Goal: Complete application form: Complete application form

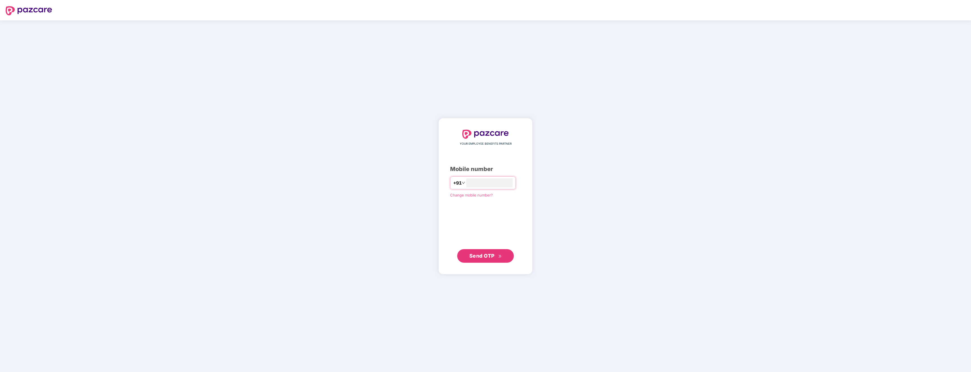
type input "**********"
click at [475, 256] on span "Send OTP" at bounding box center [481, 255] width 25 height 6
click at [481, 252] on span "Send OTP" at bounding box center [481, 255] width 25 height 6
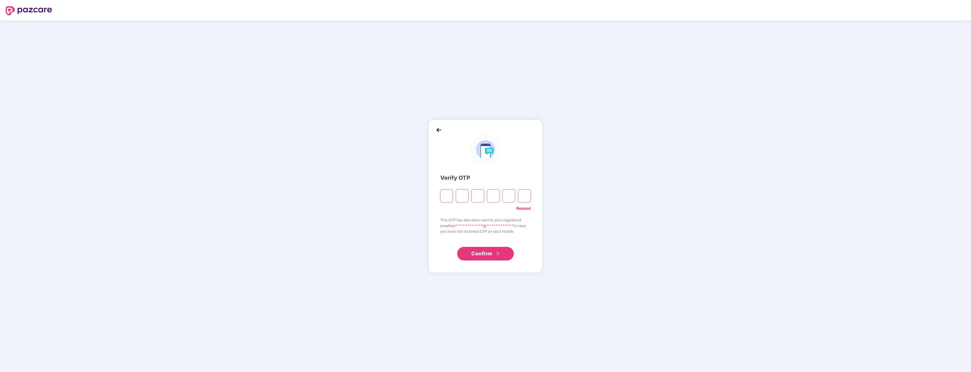
type input "*"
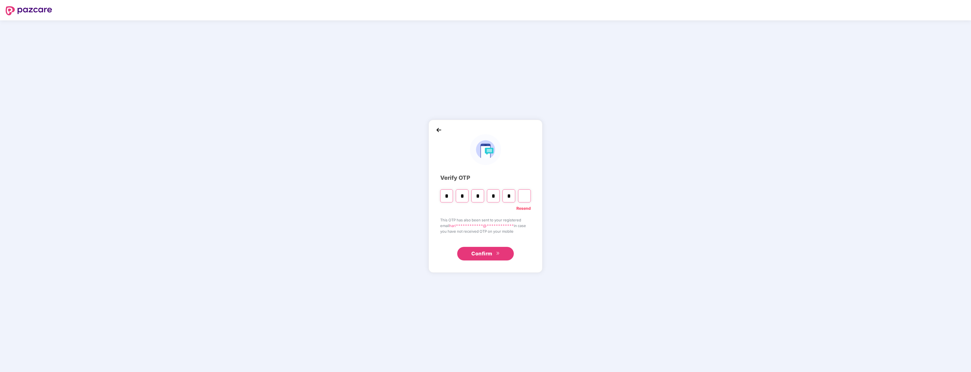
type input "*"
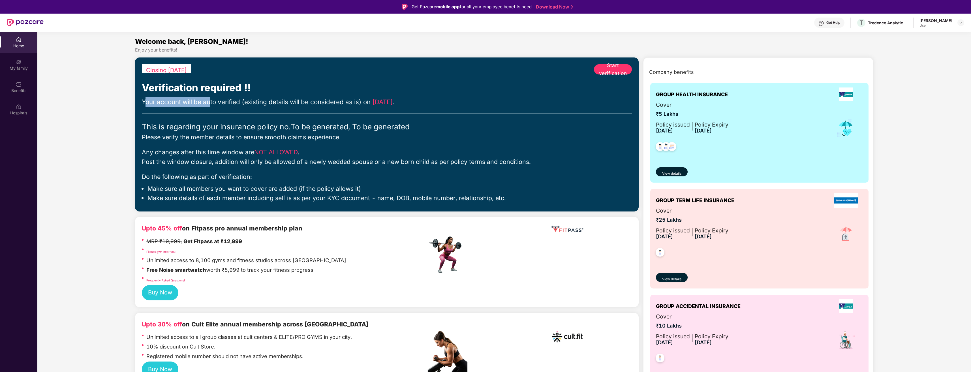
drag, startPoint x: 147, startPoint y: 103, endPoint x: 211, endPoint y: 100, distance: 64.0
click at [211, 100] on div "Your account will be auto verified (existing details will be considered as is) …" at bounding box center [387, 102] width 490 height 10
drag, startPoint x: 151, startPoint y: 125, endPoint x: 272, endPoint y: 123, distance: 121.4
click at [272, 123] on div "This is regarding your insurance policy no. To be generated, To be generated" at bounding box center [387, 127] width 490 height 12
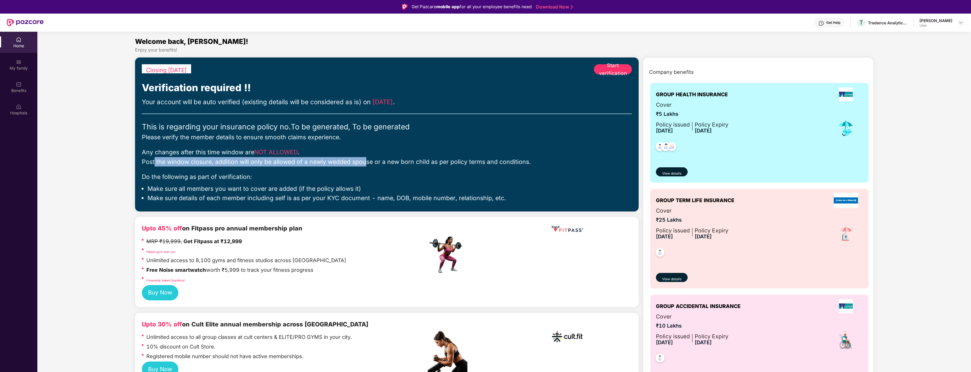
drag, startPoint x: 153, startPoint y: 163, endPoint x: 360, endPoint y: 161, distance: 207.5
click at [360, 161] on div "Any changes after this time window are NOT ALLOWED . Post the window closure, a…" at bounding box center [387, 156] width 490 height 19
click at [602, 65] on span "Start verification" at bounding box center [613, 69] width 38 height 16
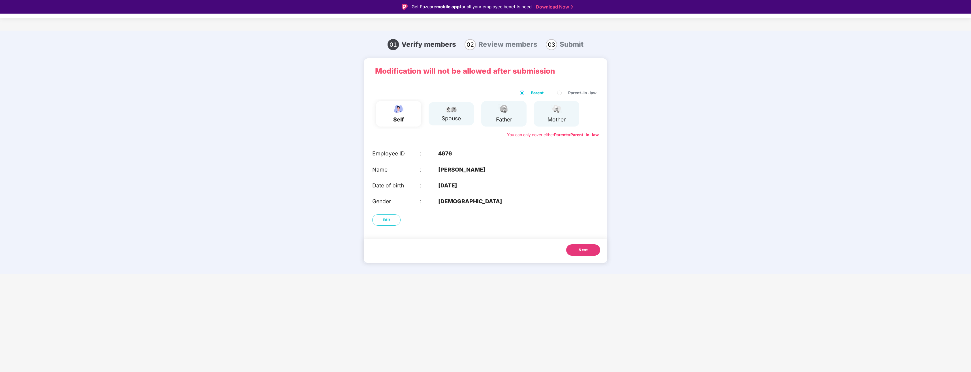
click at [579, 249] on span "Next" at bounding box center [582, 250] width 9 height 6
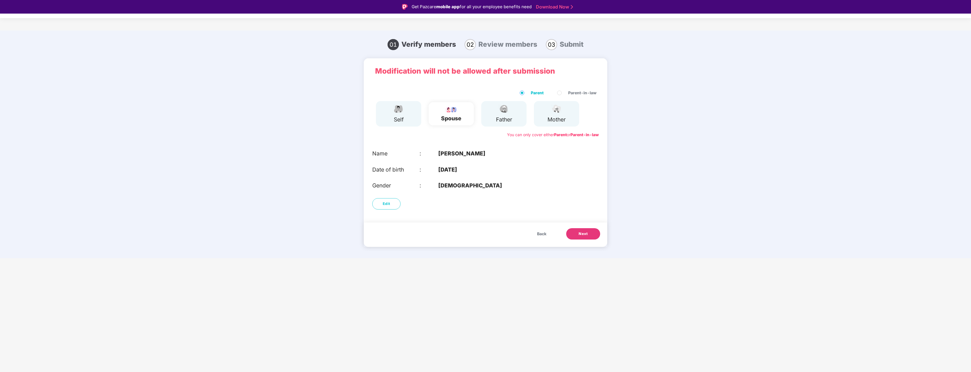
scroll to position [14, 0]
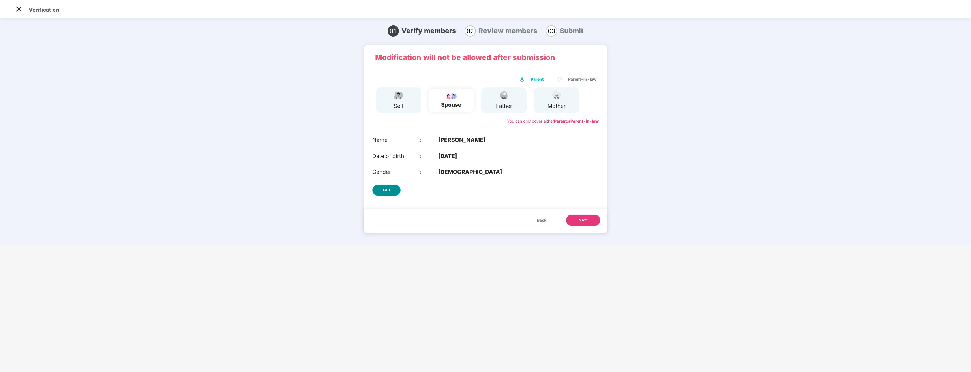
click at [386, 188] on span "Edit" at bounding box center [387, 190] width 8 height 6
select select "******"
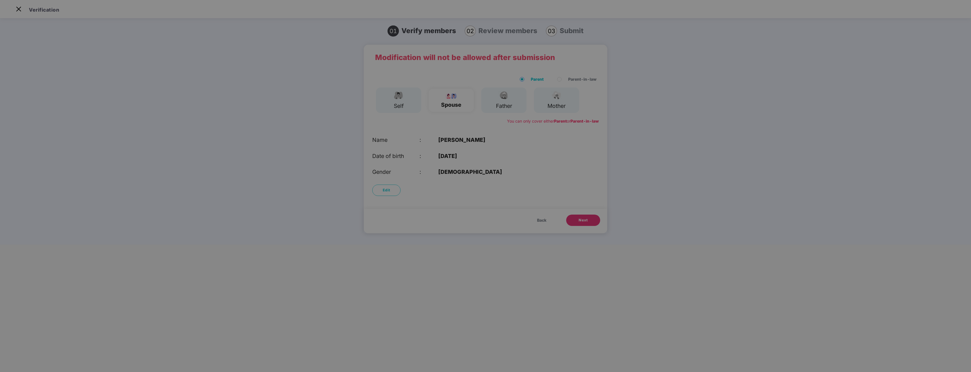
scroll to position [0, 0]
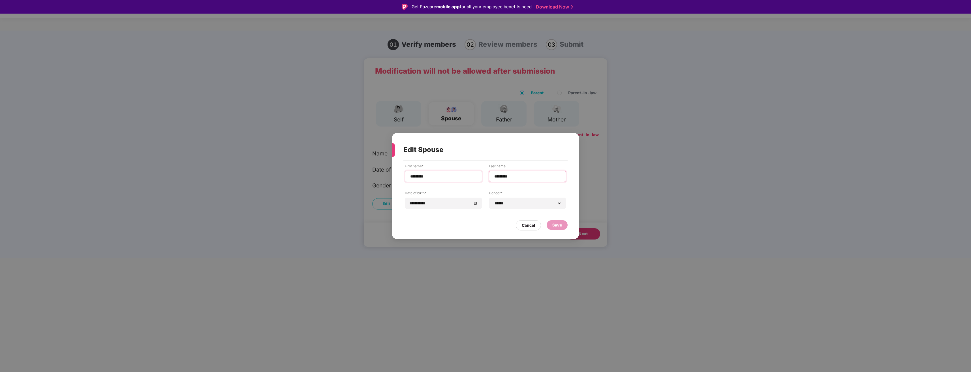
drag, startPoint x: 516, startPoint y: 177, endPoint x: 479, endPoint y: 176, distance: 37.6
click at [479, 176] on div "**********" at bounding box center [485, 191] width 161 height 54
click at [559, 222] on div "Save" at bounding box center [557, 225] width 10 height 6
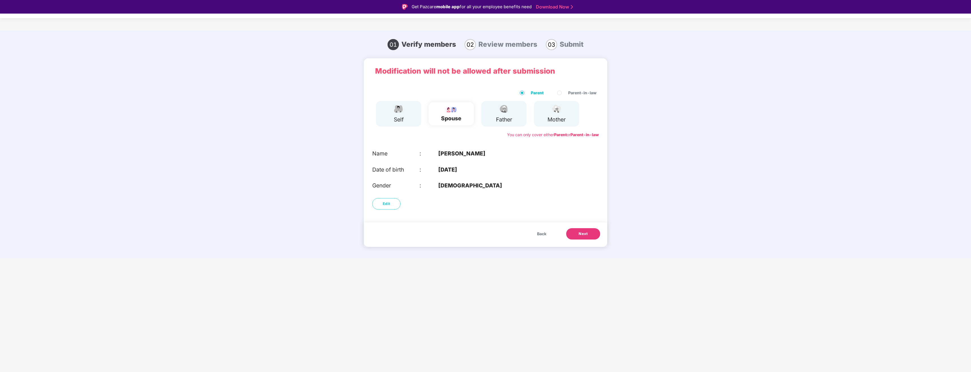
click at [576, 233] on button "Next" at bounding box center [583, 233] width 34 height 11
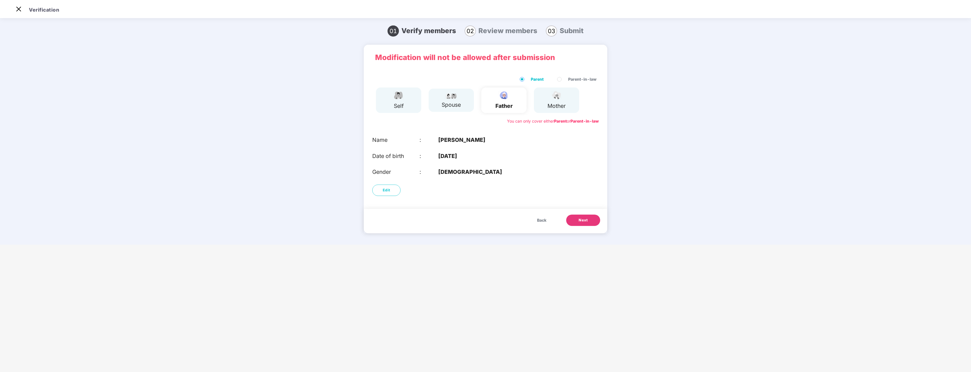
click at [579, 220] on span "Next" at bounding box center [582, 220] width 9 height 6
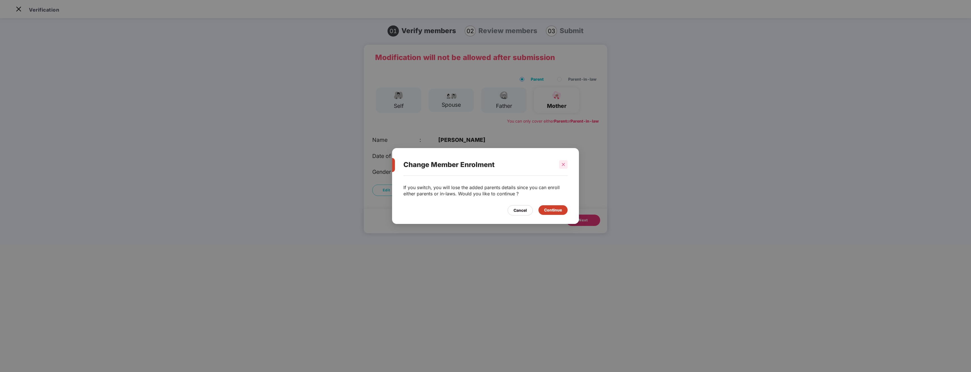
click at [566, 163] on div at bounding box center [563, 164] width 8 height 8
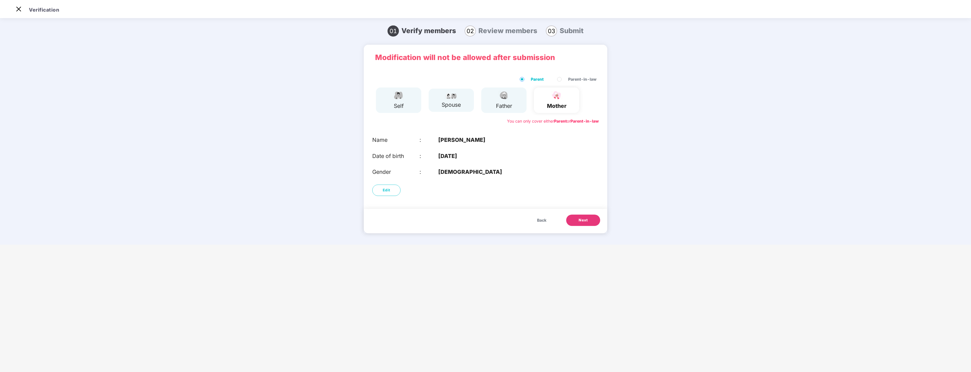
click at [592, 222] on button "Next" at bounding box center [583, 220] width 34 height 11
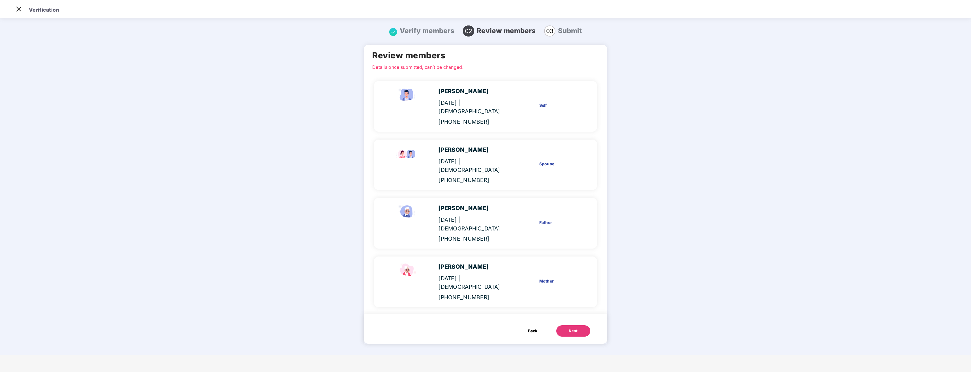
click at [572, 328] on div "Next" at bounding box center [573, 331] width 9 height 6
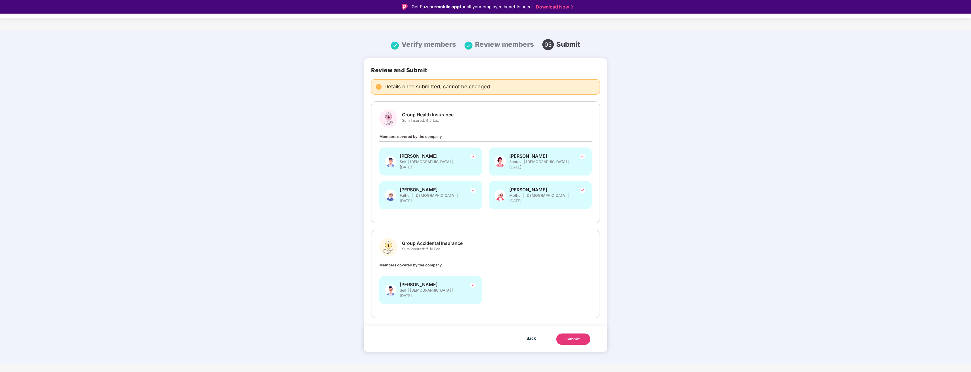
click at [573, 336] on div "Submit" at bounding box center [573, 339] width 14 height 6
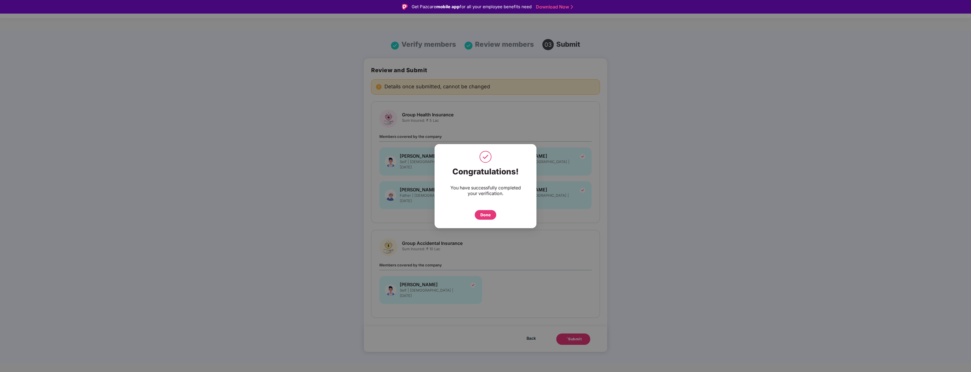
click at [488, 214] on div "Done" at bounding box center [485, 215] width 10 height 6
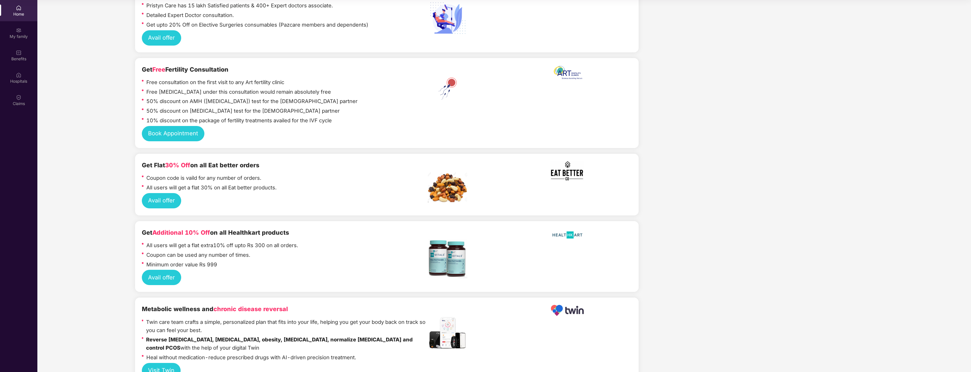
scroll to position [1120, 0]
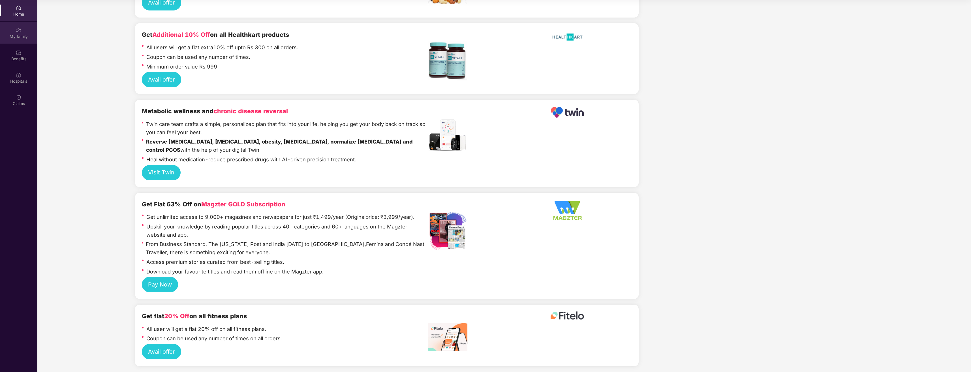
click at [19, 33] on img at bounding box center [19, 30] width 6 height 6
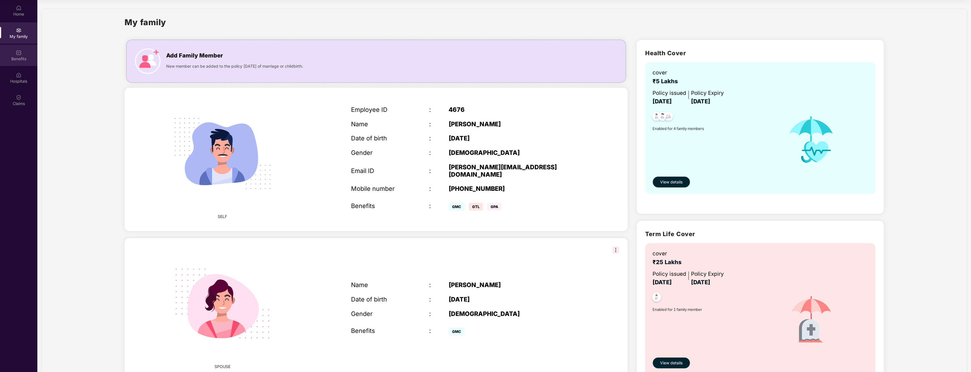
click at [16, 57] on div "Benefits" at bounding box center [18, 59] width 37 height 6
